Goal: Information Seeking & Learning: Learn about a topic

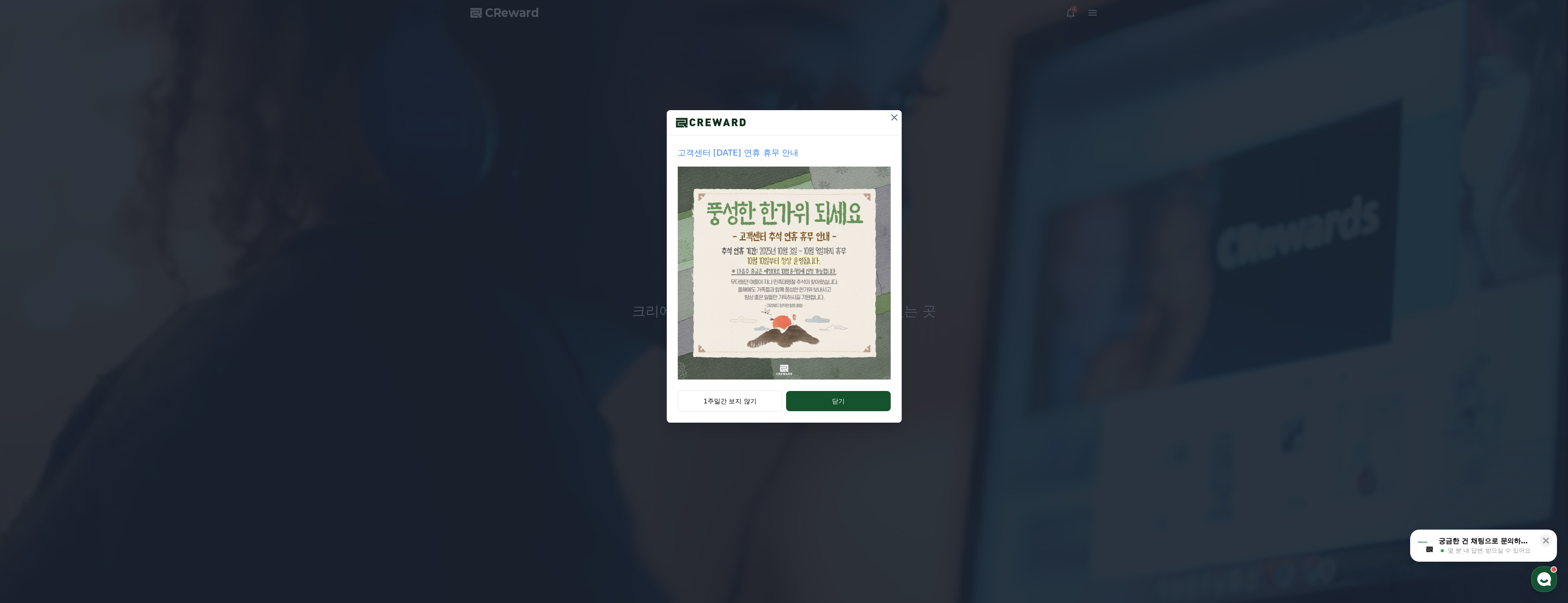
click at [844, 399] on button "닫기" at bounding box center [838, 401] width 104 height 20
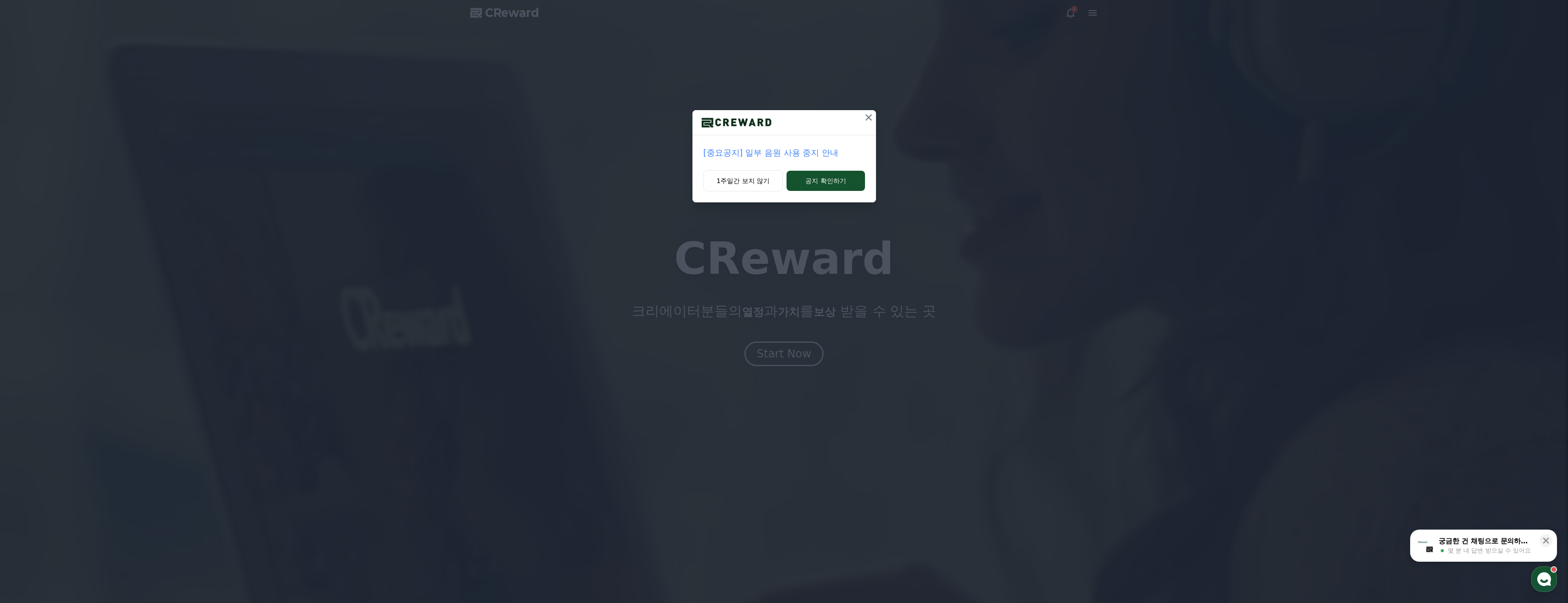
click at [866, 122] on icon at bounding box center [868, 118] width 11 height 11
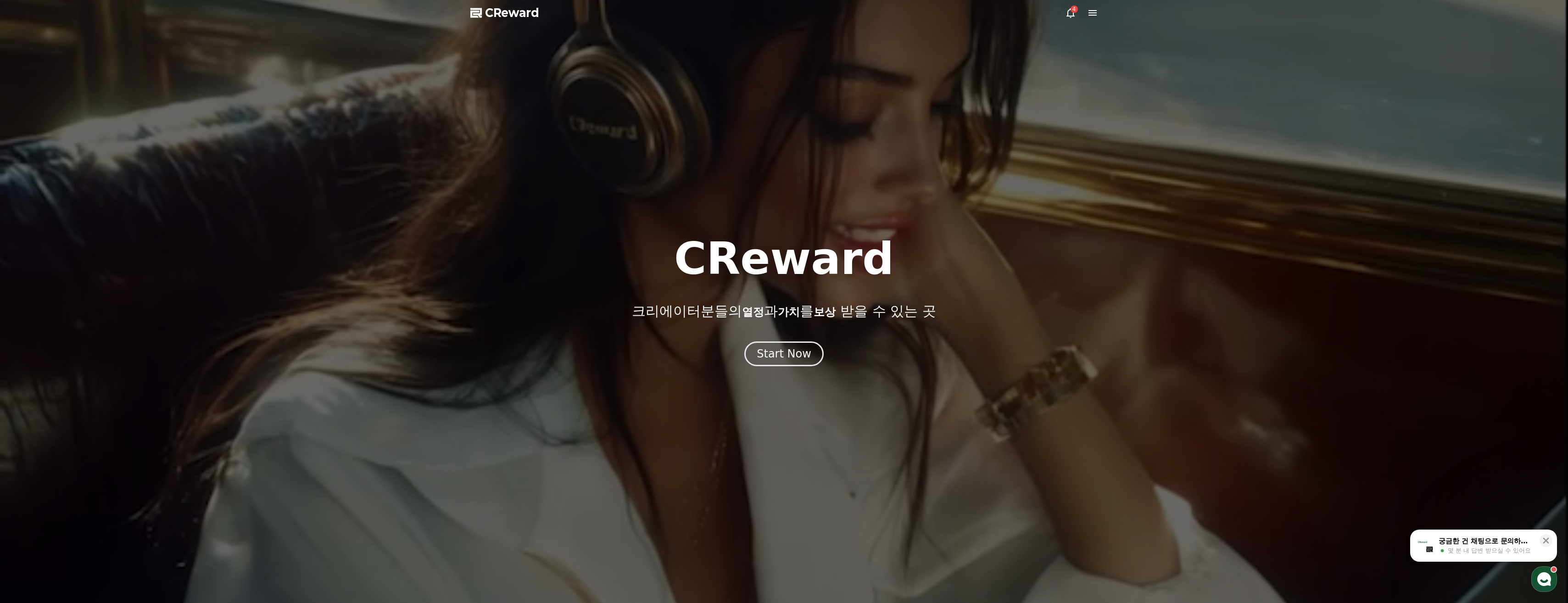
click at [1075, 16] on div "4" at bounding box center [1082, 13] width 33 height 11
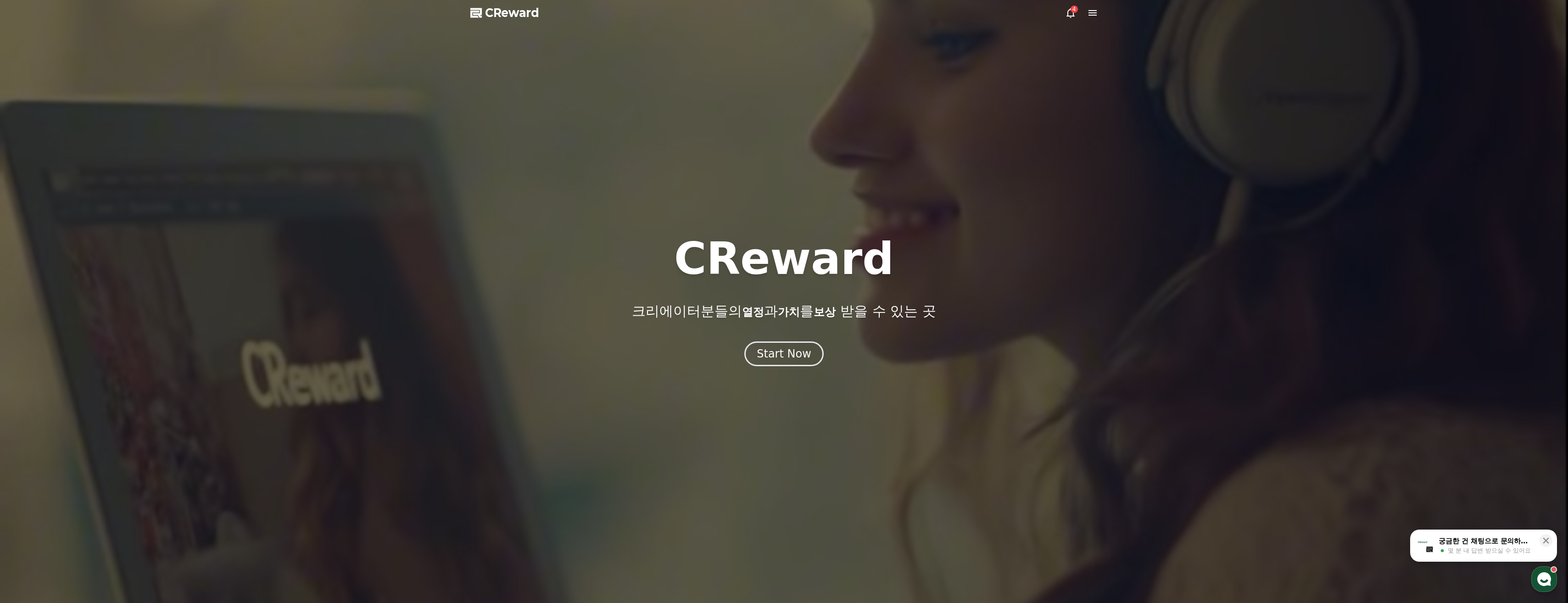
click at [1073, 16] on icon at bounding box center [1070, 13] width 8 height 10
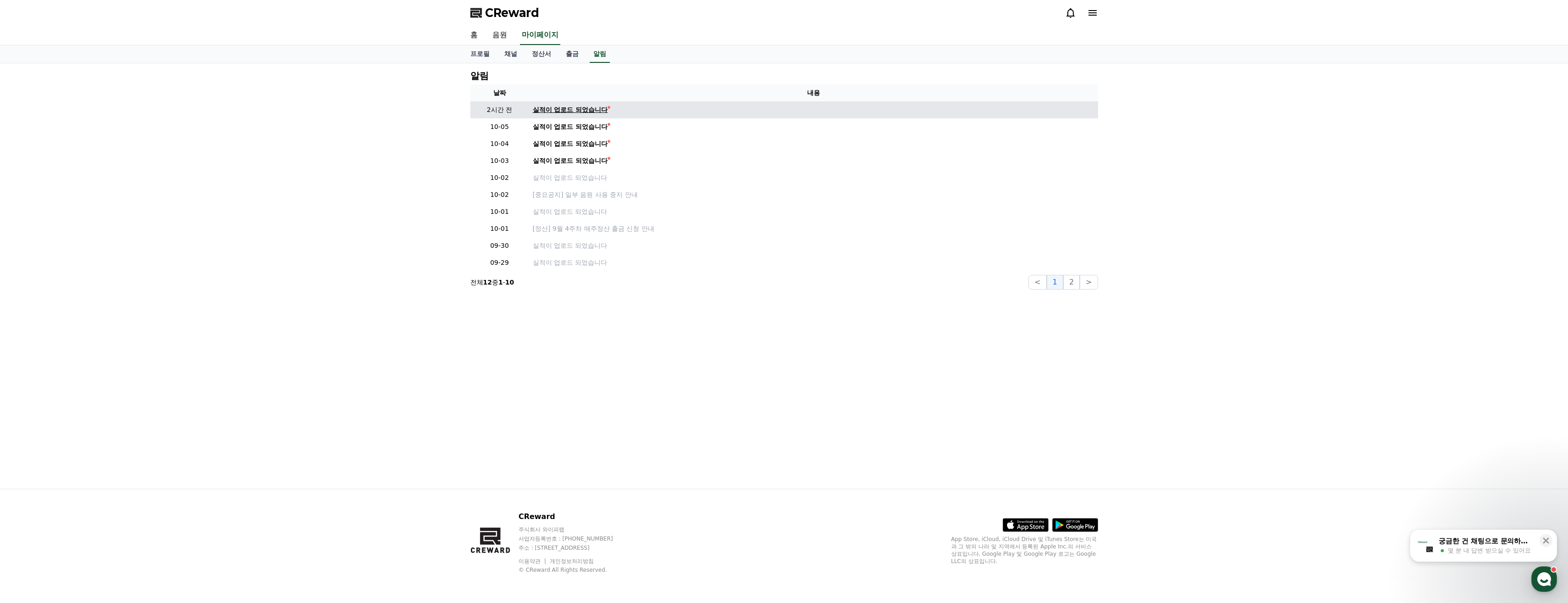
click at [579, 113] on div "실적이 업로드 되었습니다" at bounding box center [570, 109] width 76 height 10
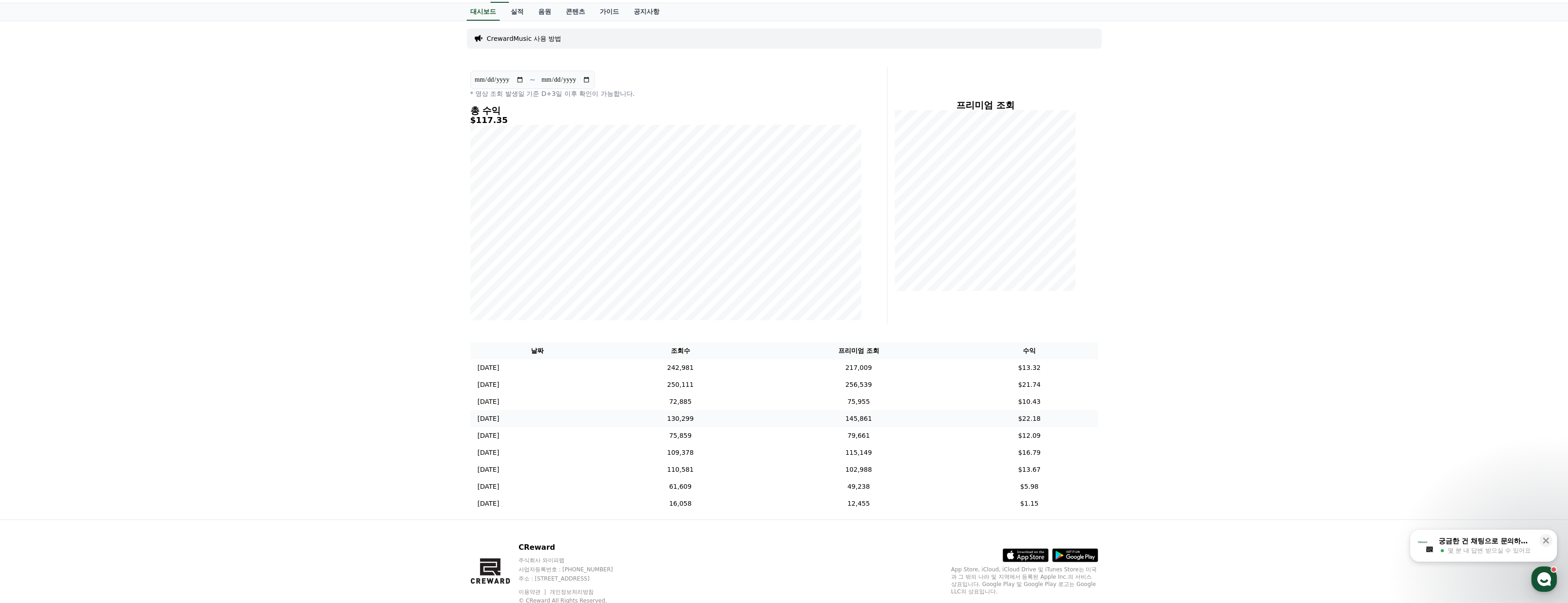
scroll to position [73, 0]
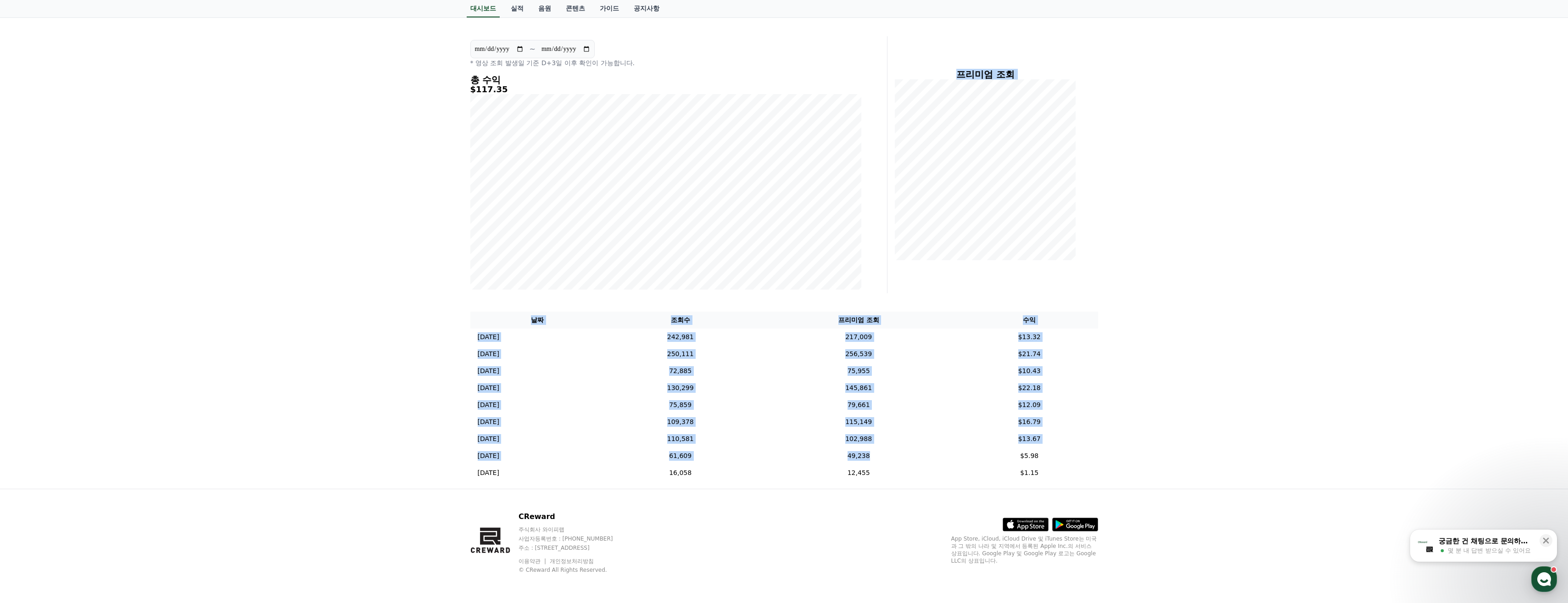
click at [842, 276] on div "**********" at bounding box center [784, 240] width 642 height 499
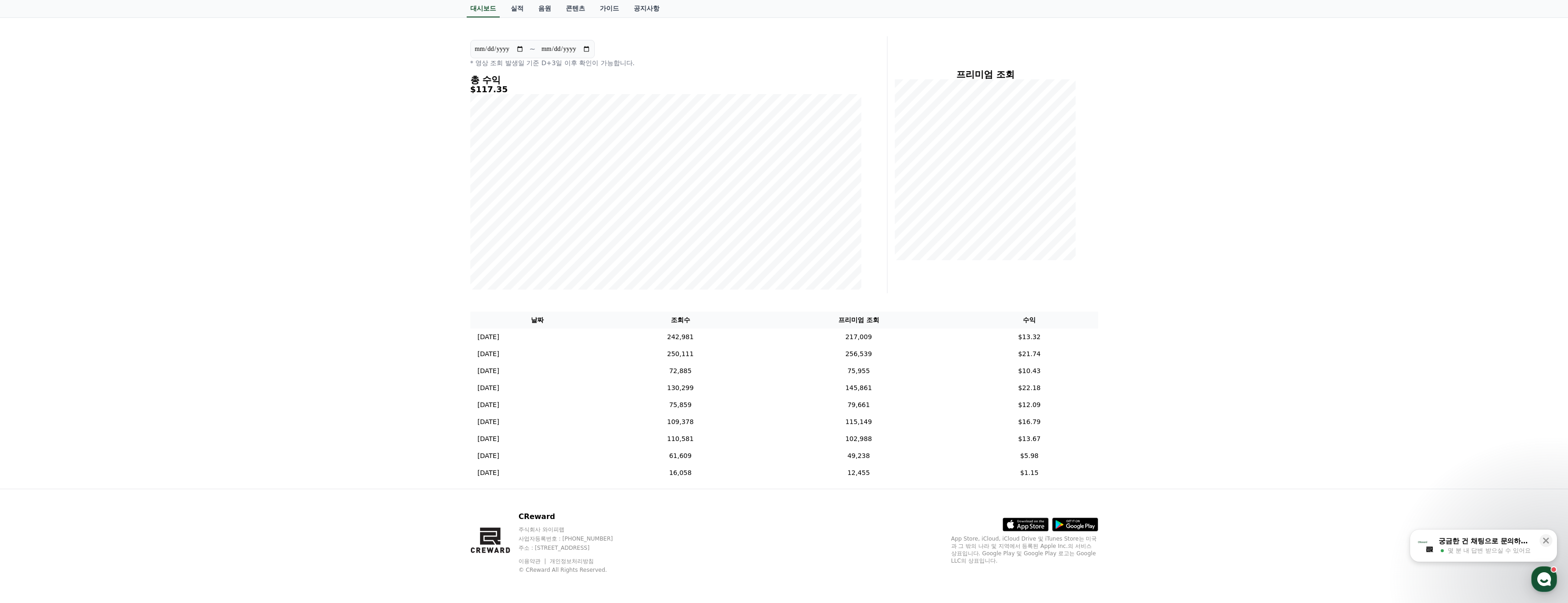
click at [1201, 384] on div "**********" at bounding box center [784, 240] width 1568 height 499
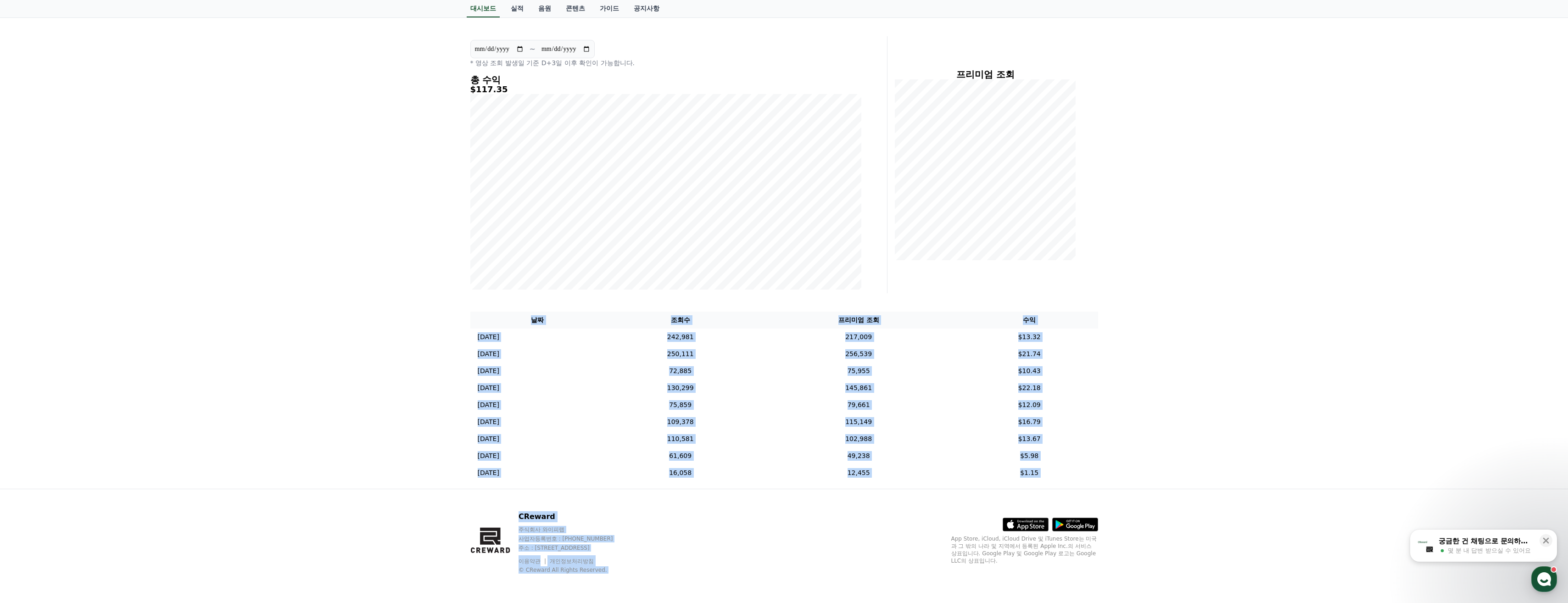
drag, startPoint x: 1209, startPoint y: 513, endPoint x: 978, endPoint y: 277, distance: 330.2
click at [978, 277] on div "**********" at bounding box center [784, 265] width 1568 height 676
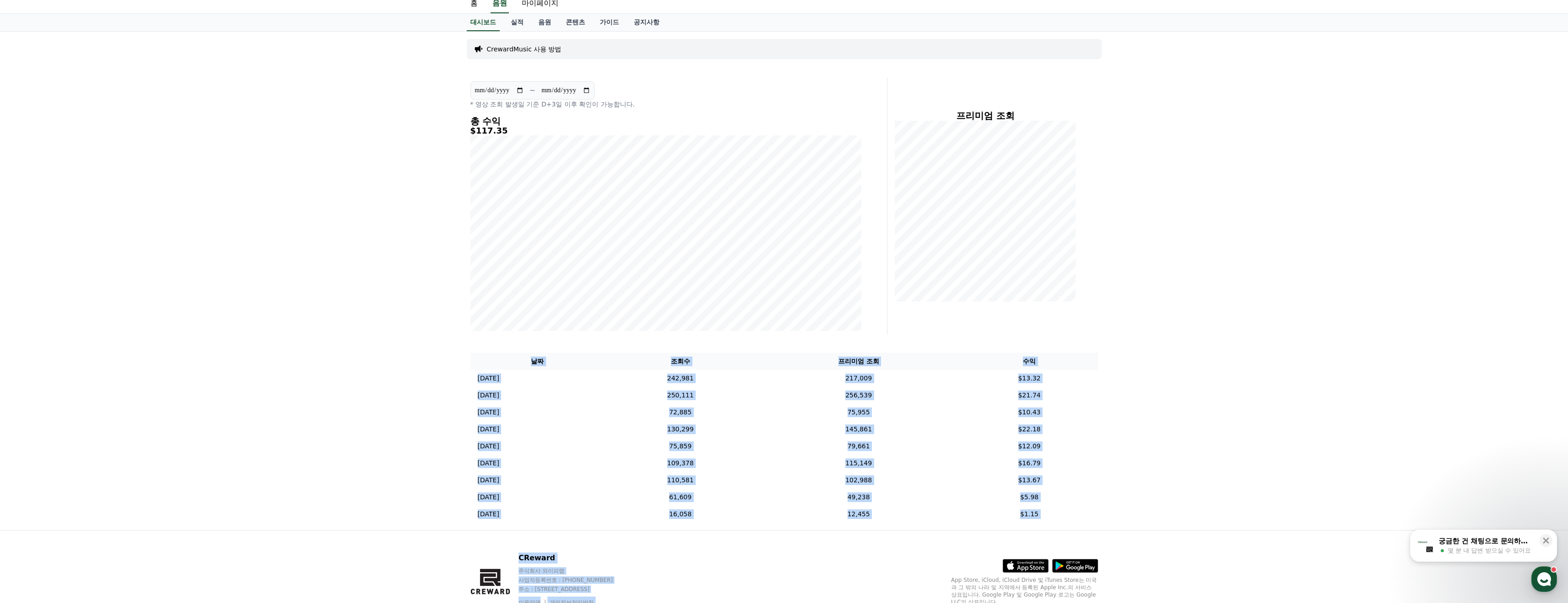
scroll to position [0, 0]
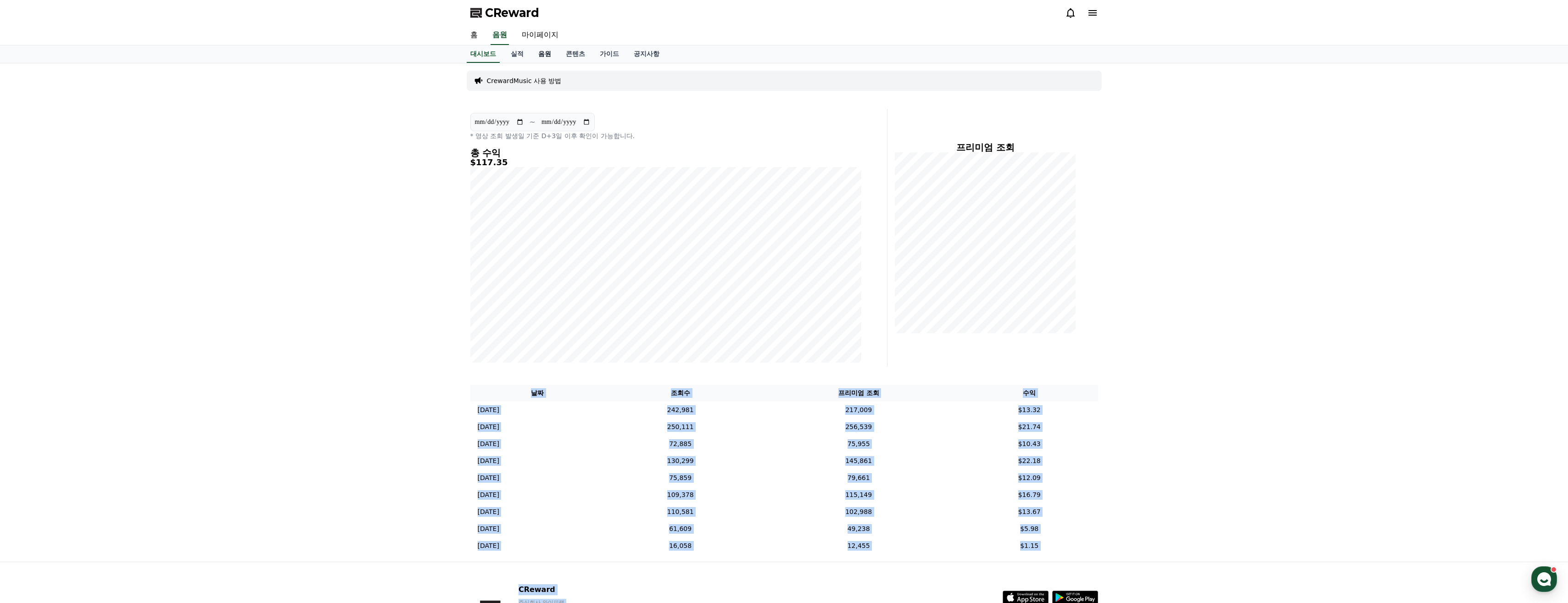
click at [555, 50] on link "음원" at bounding box center [544, 54] width 28 height 17
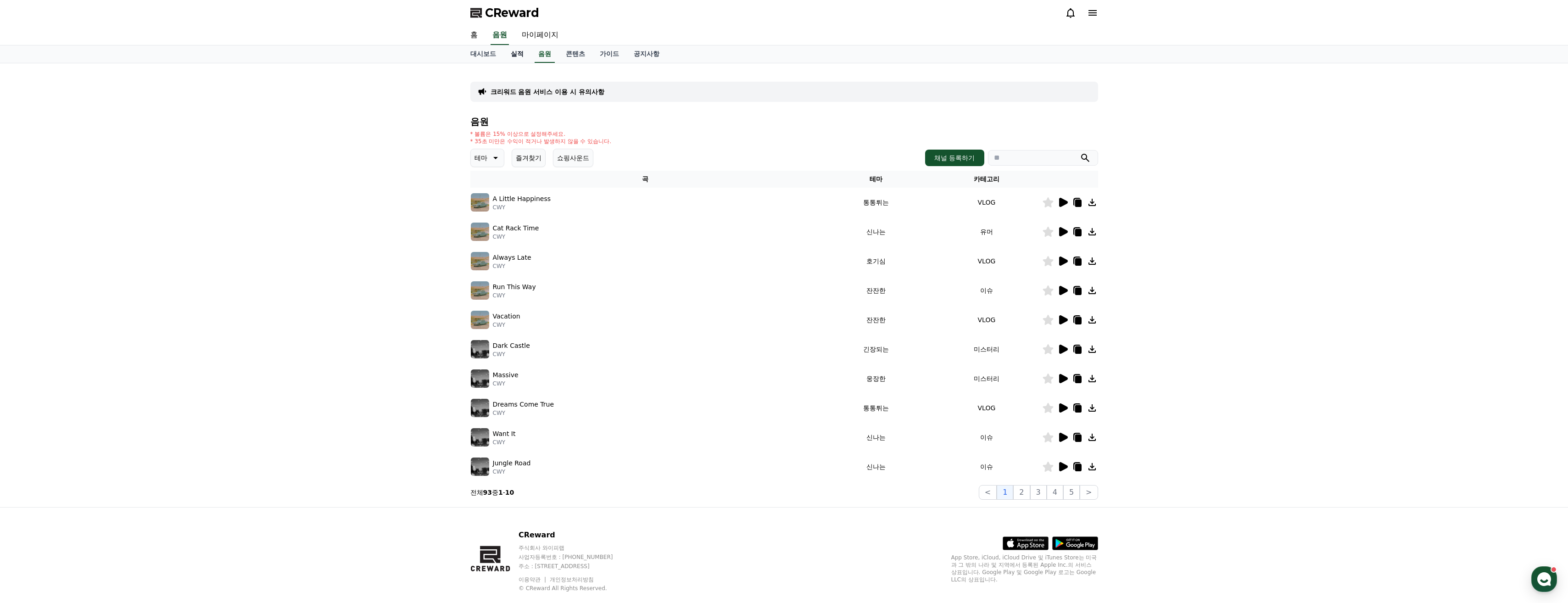
click at [510, 60] on link "실적" at bounding box center [516, 54] width 28 height 17
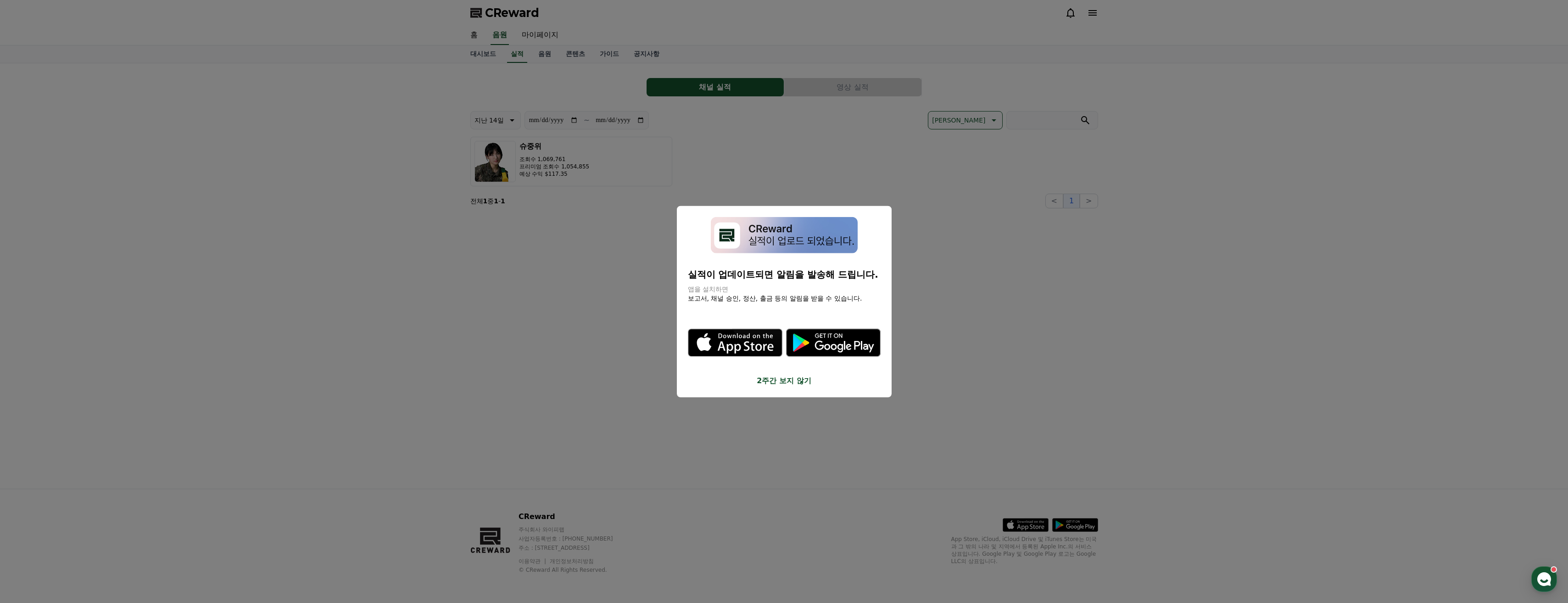
click at [831, 383] on button "2주간 보지 않기" at bounding box center [784, 381] width 192 height 11
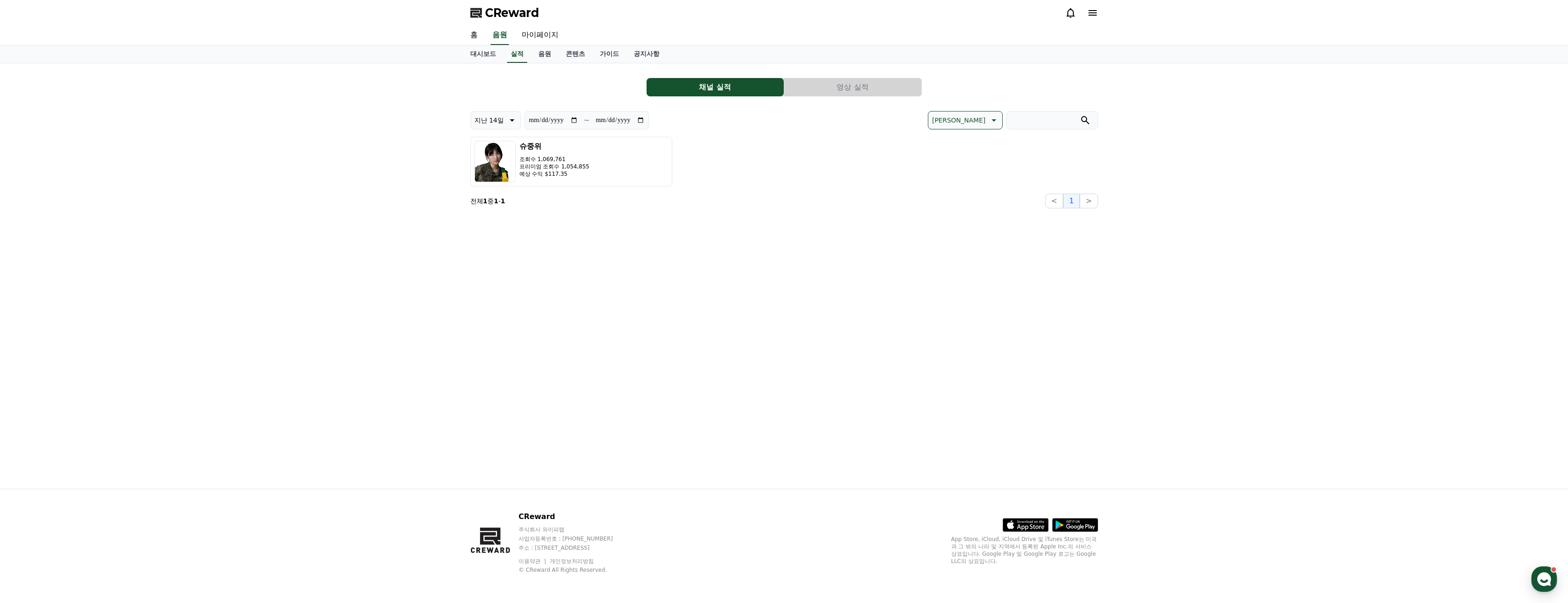
click at [864, 391] on div "**********" at bounding box center [784, 276] width 642 height 425
click at [624, 158] on button "슈중위 조회수 1,069,761 프리미엄 조회수 1,054,855 예상 수익 $117.35" at bounding box center [571, 162] width 202 height 49
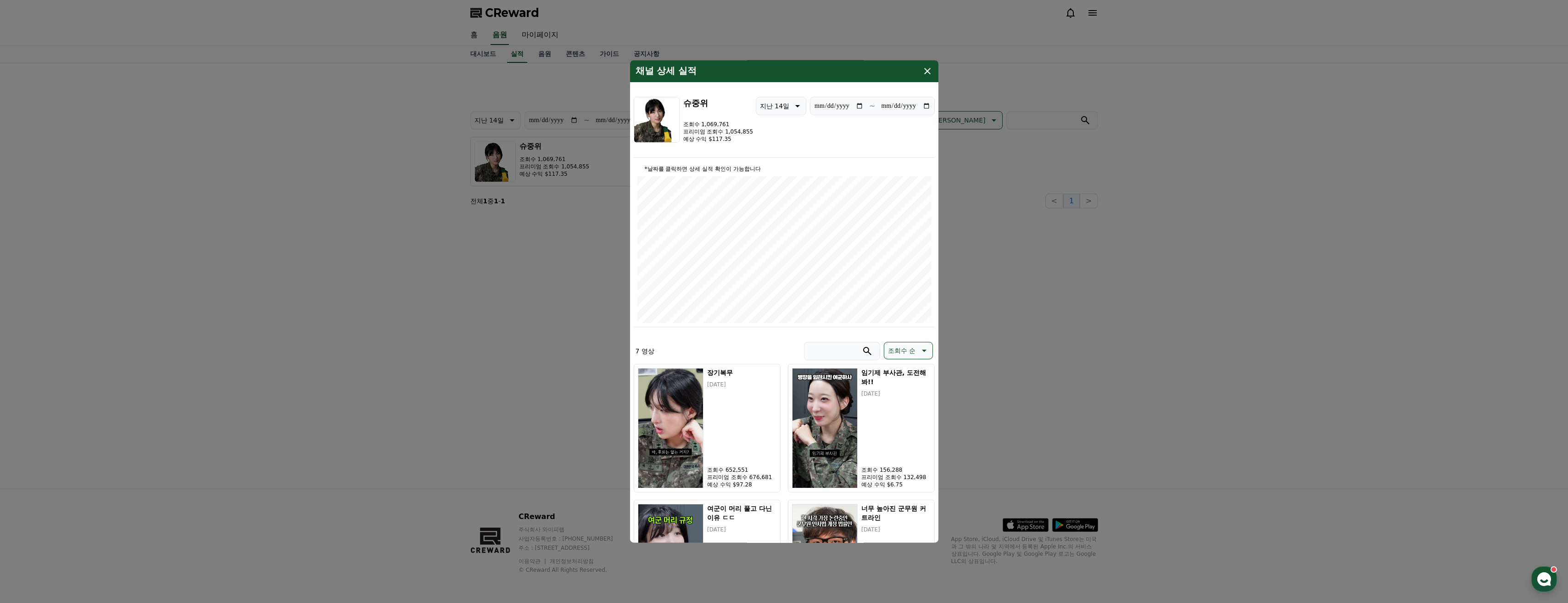
click at [1093, 358] on button "close modal" at bounding box center [784, 301] width 1568 height 603
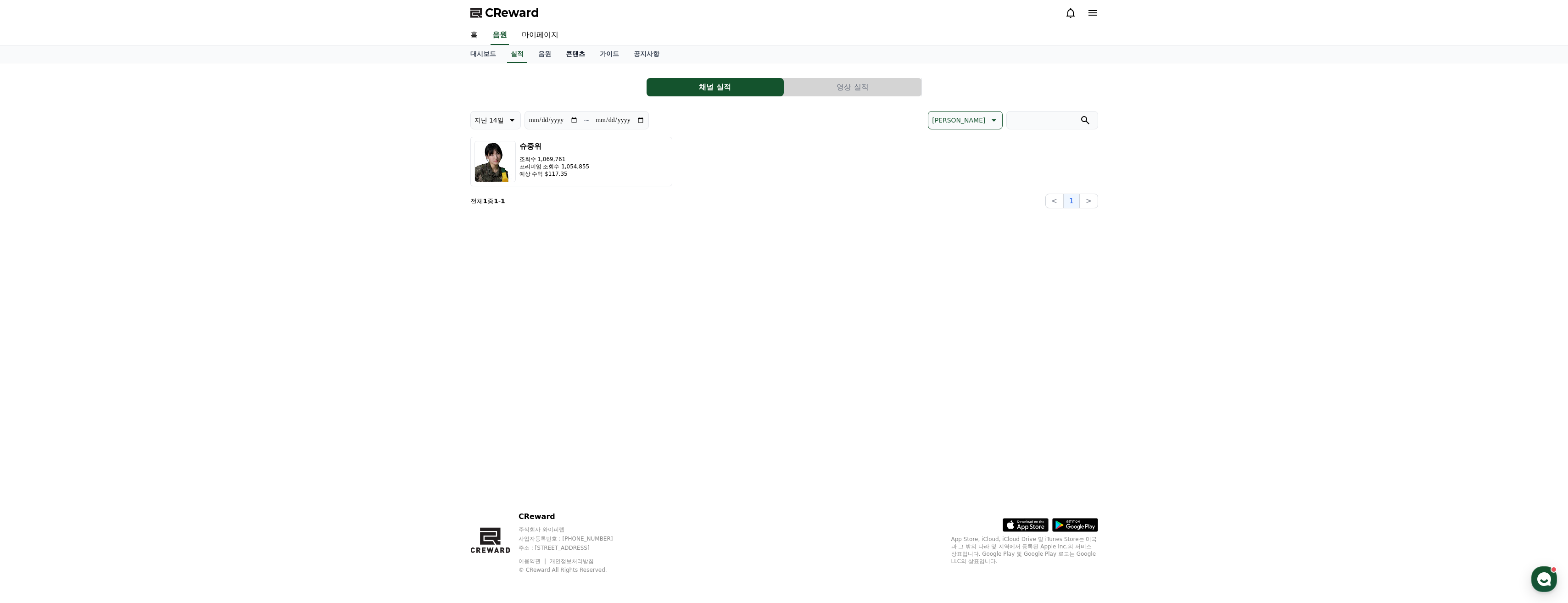
click at [576, 62] on link "콘텐츠" at bounding box center [575, 54] width 34 height 17
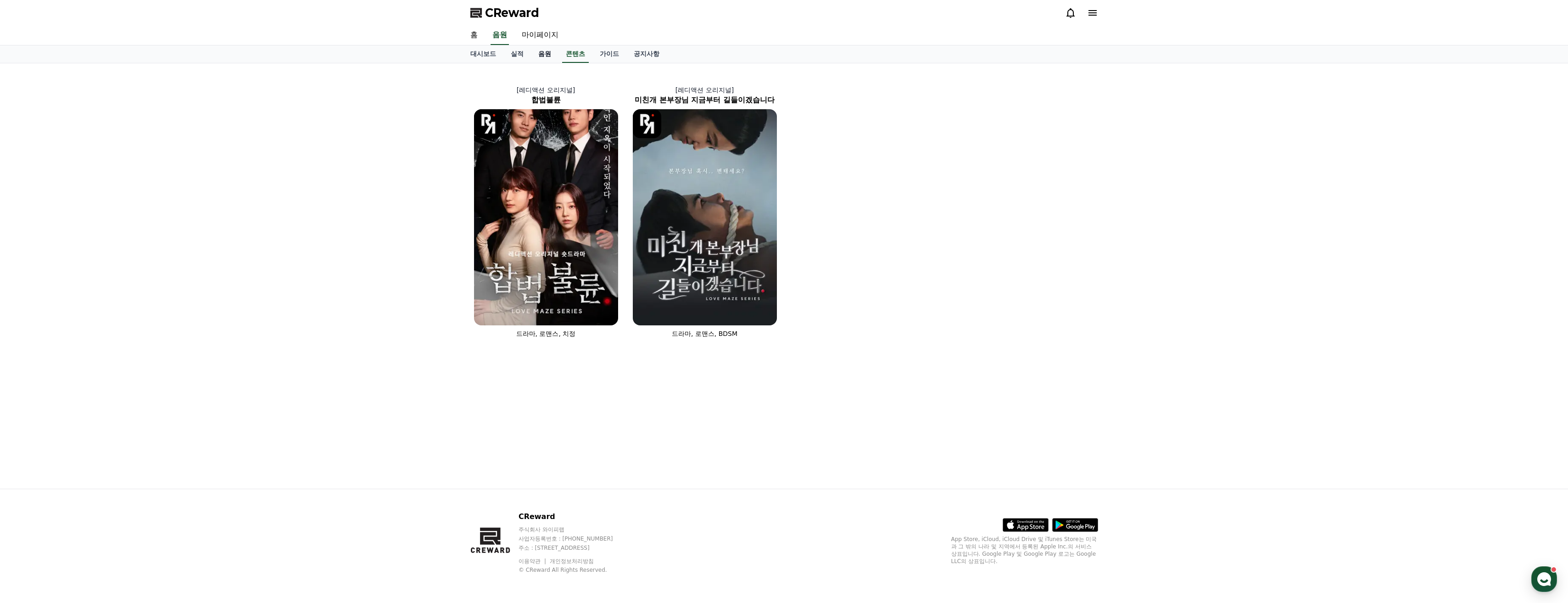
click at [546, 53] on link "음원" at bounding box center [544, 54] width 28 height 17
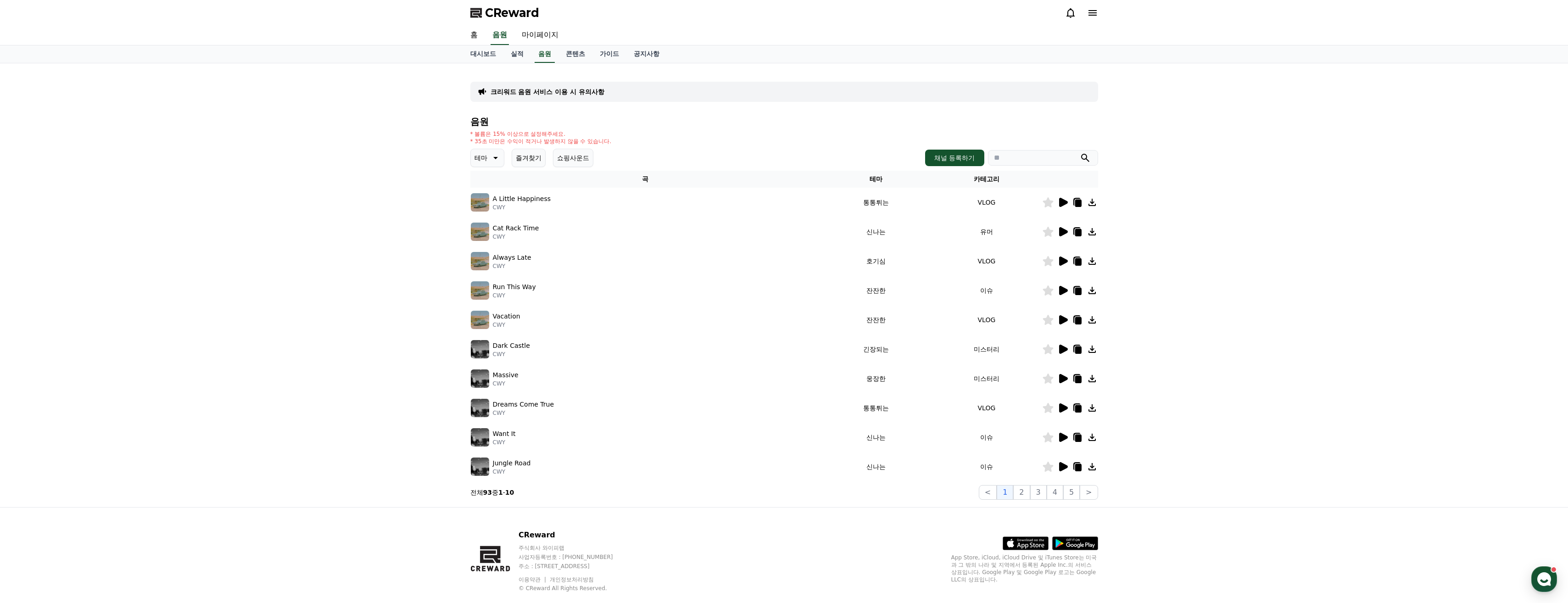
click at [490, 154] on icon at bounding box center [494, 158] width 11 height 11
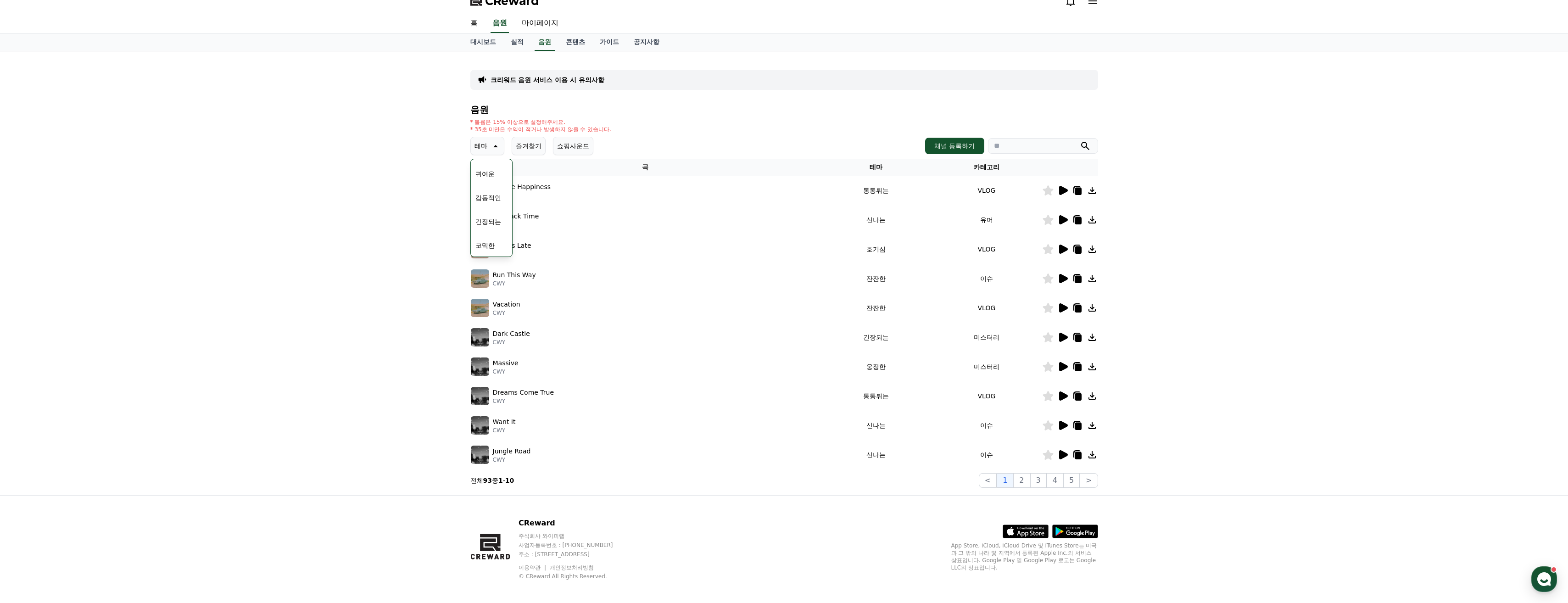
scroll to position [19, 0]
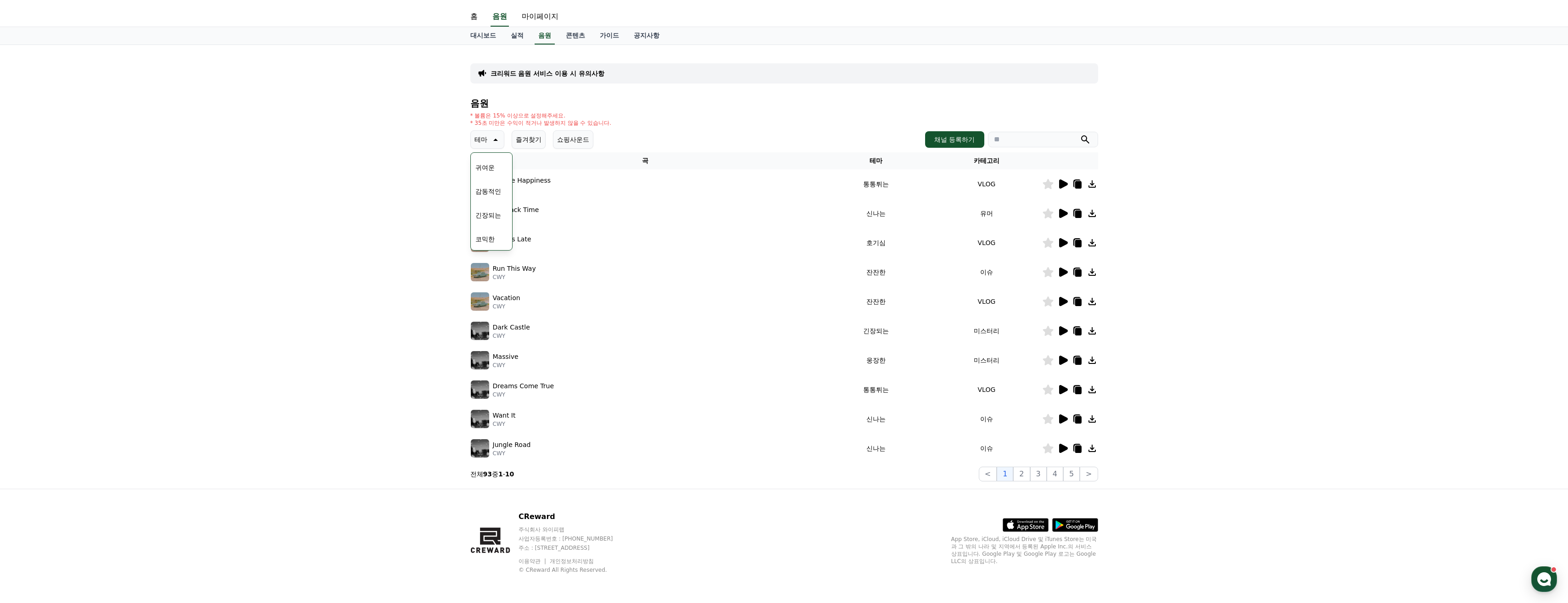
click at [480, 233] on button "코믹한" at bounding box center [485, 239] width 27 height 20
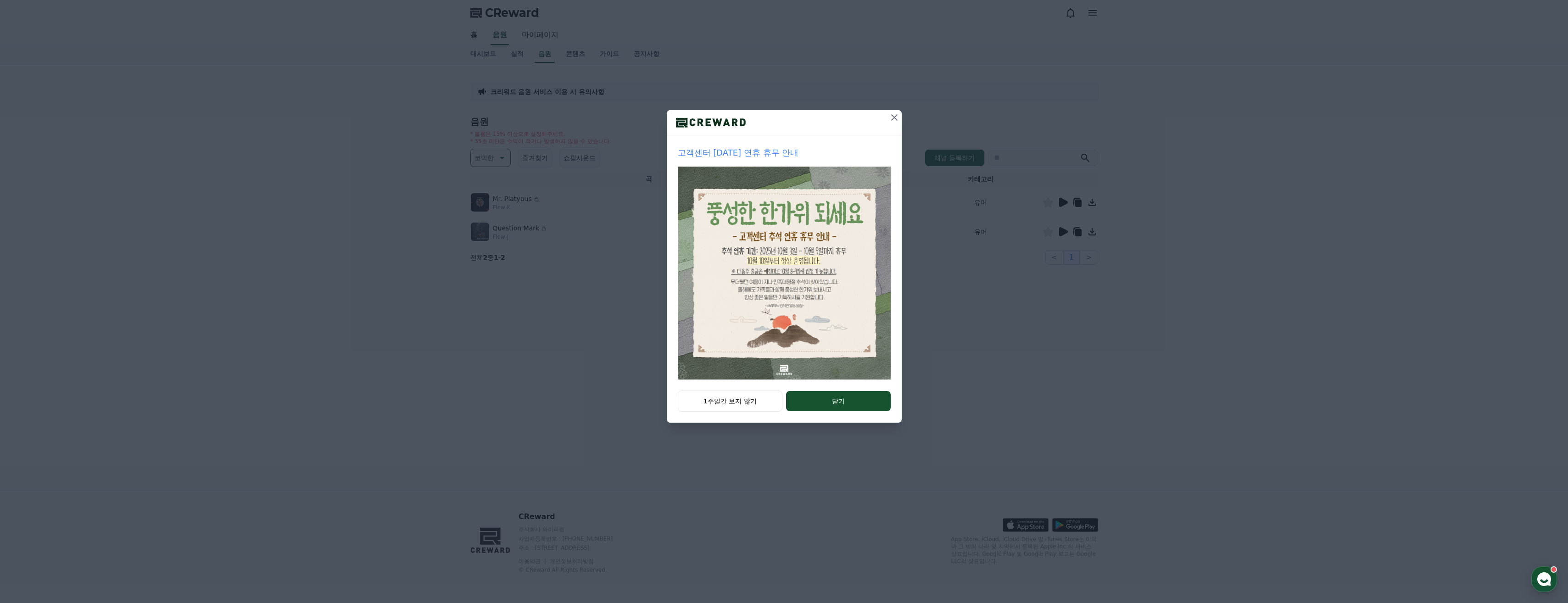
click at [891, 121] on icon at bounding box center [894, 118] width 11 height 11
